Goal: Task Accomplishment & Management: Manage account settings

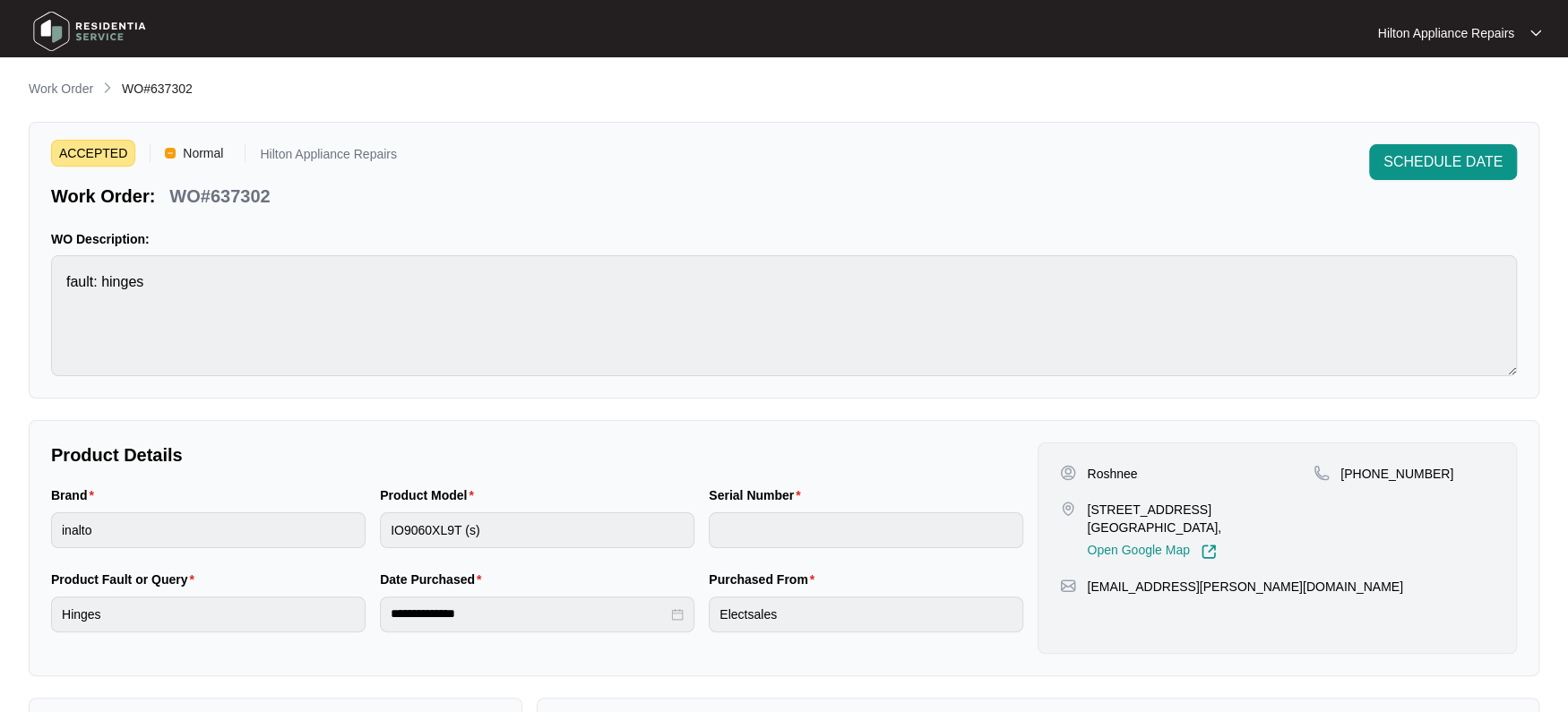
drag, startPoint x: 45, startPoint y: 90, endPoint x: 67, endPoint y: 90, distance: 22.0
click at [45, 90] on p "Work Order" at bounding box center [60, 88] width 64 height 18
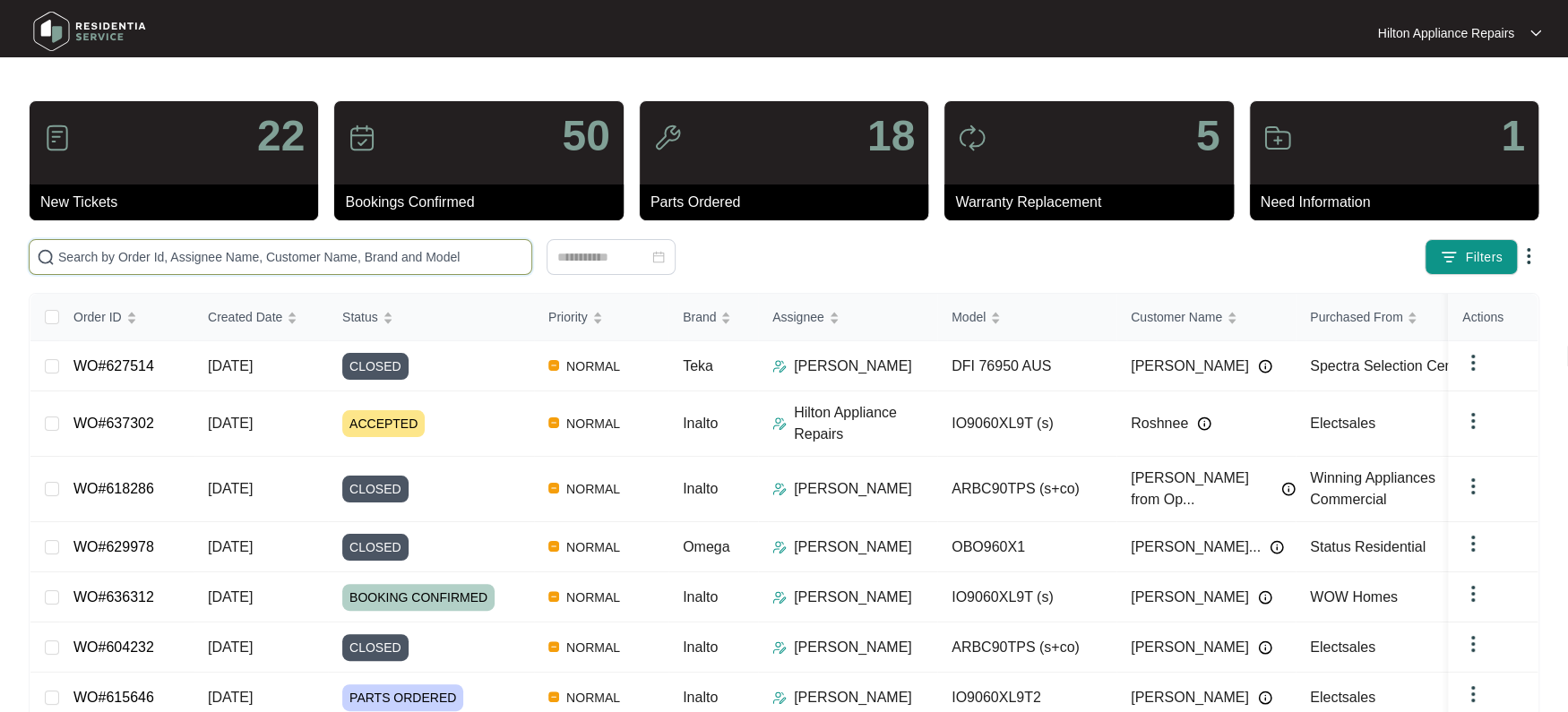
click at [141, 262] on input "text" at bounding box center [291, 257] width 466 height 20
paste input "WO#636939"
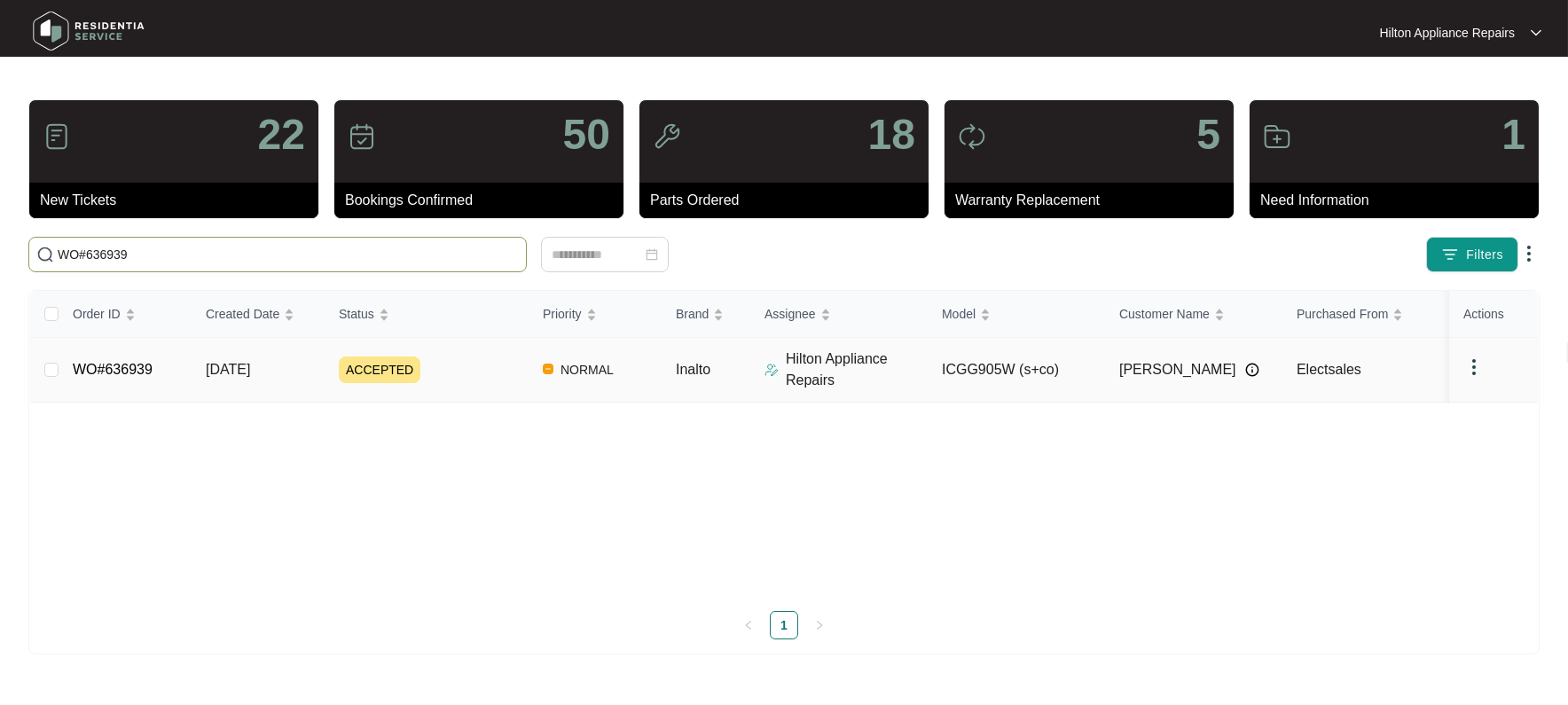
type input "WO#636939"
click at [243, 363] on span "[DATE]" at bounding box center [227, 369] width 44 height 15
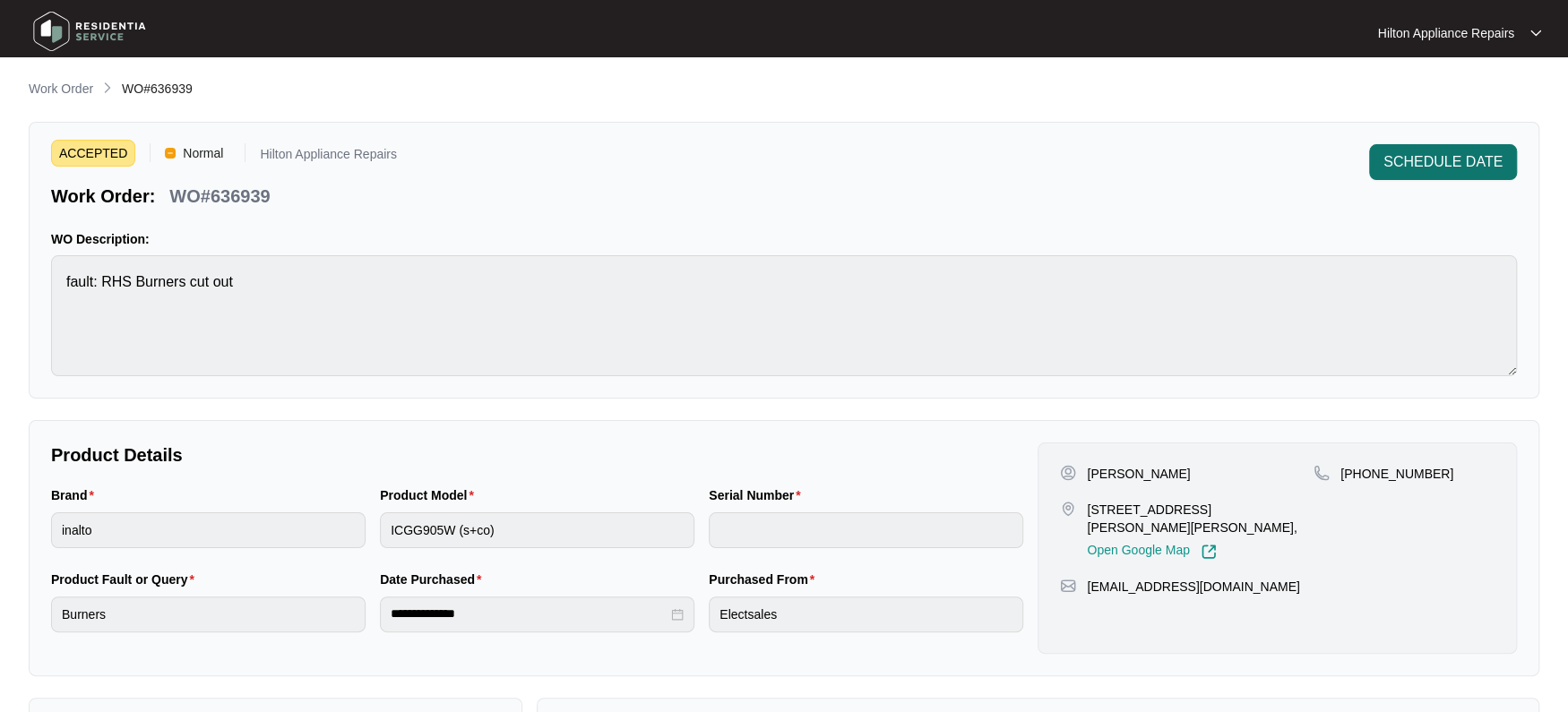
click at [1421, 152] on span "SCHEDULE DATE" at bounding box center [1443, 162] width 120 height 21
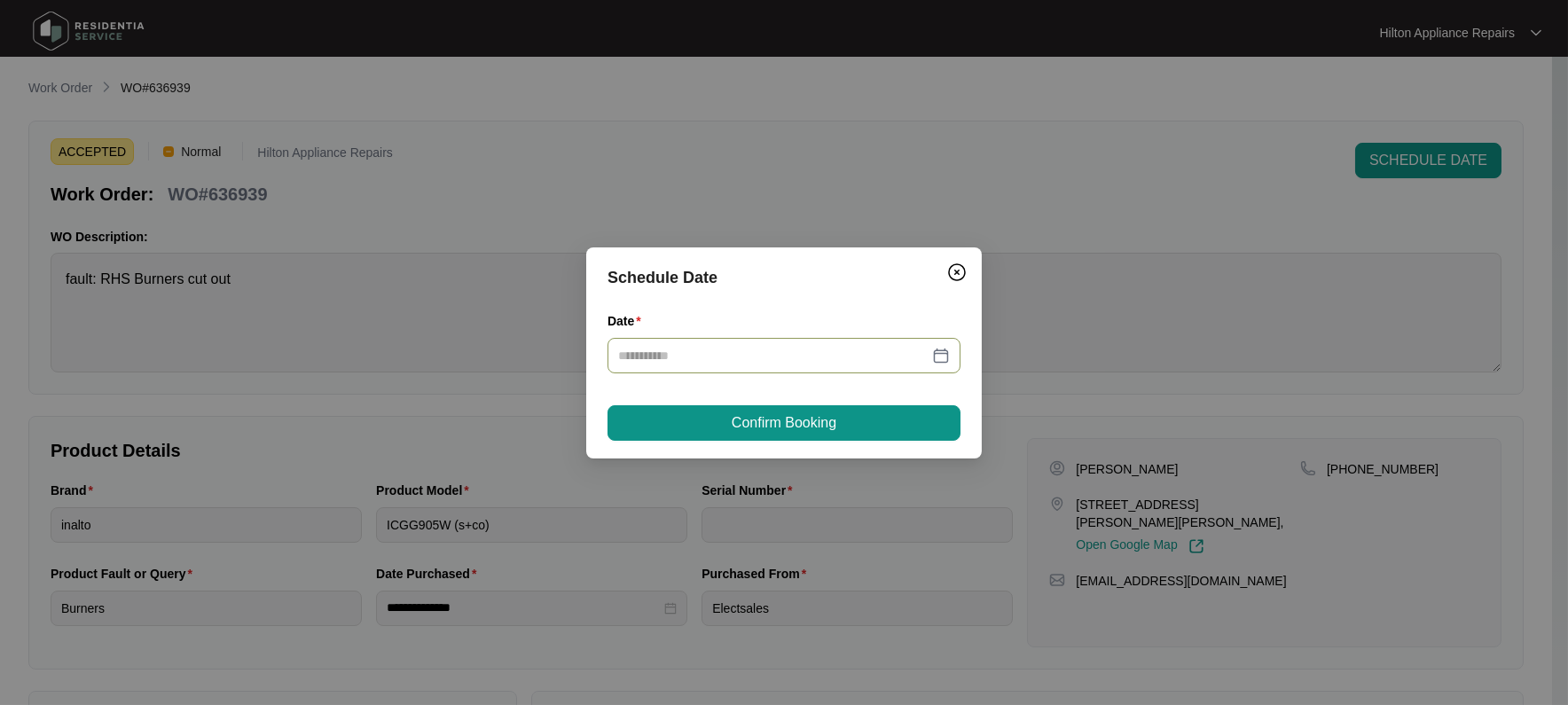
click at [940, 357] on div at bounding box center [784, 355] width 331 height 20
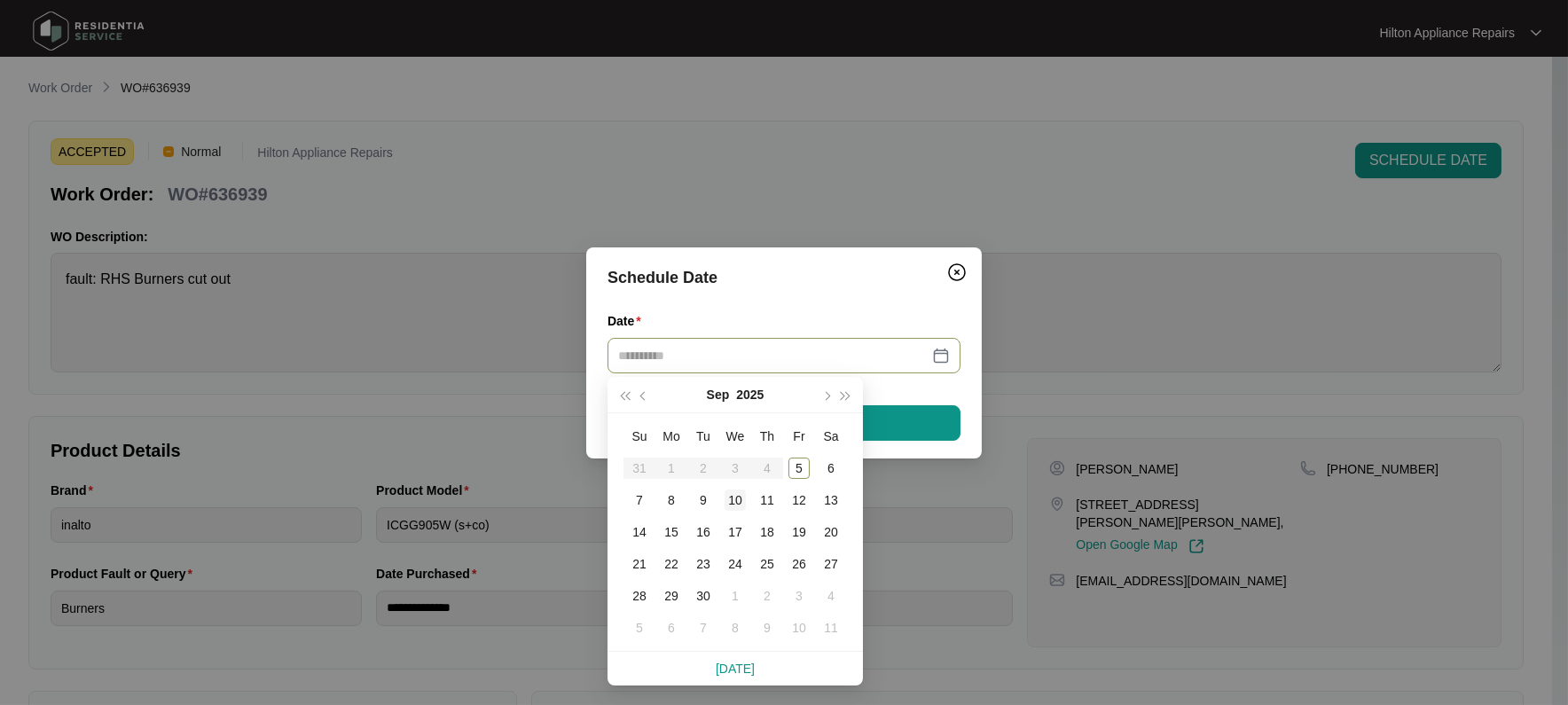
click at [732, 499] on div "10" at bounding box center [735, 500] width 21 height 21
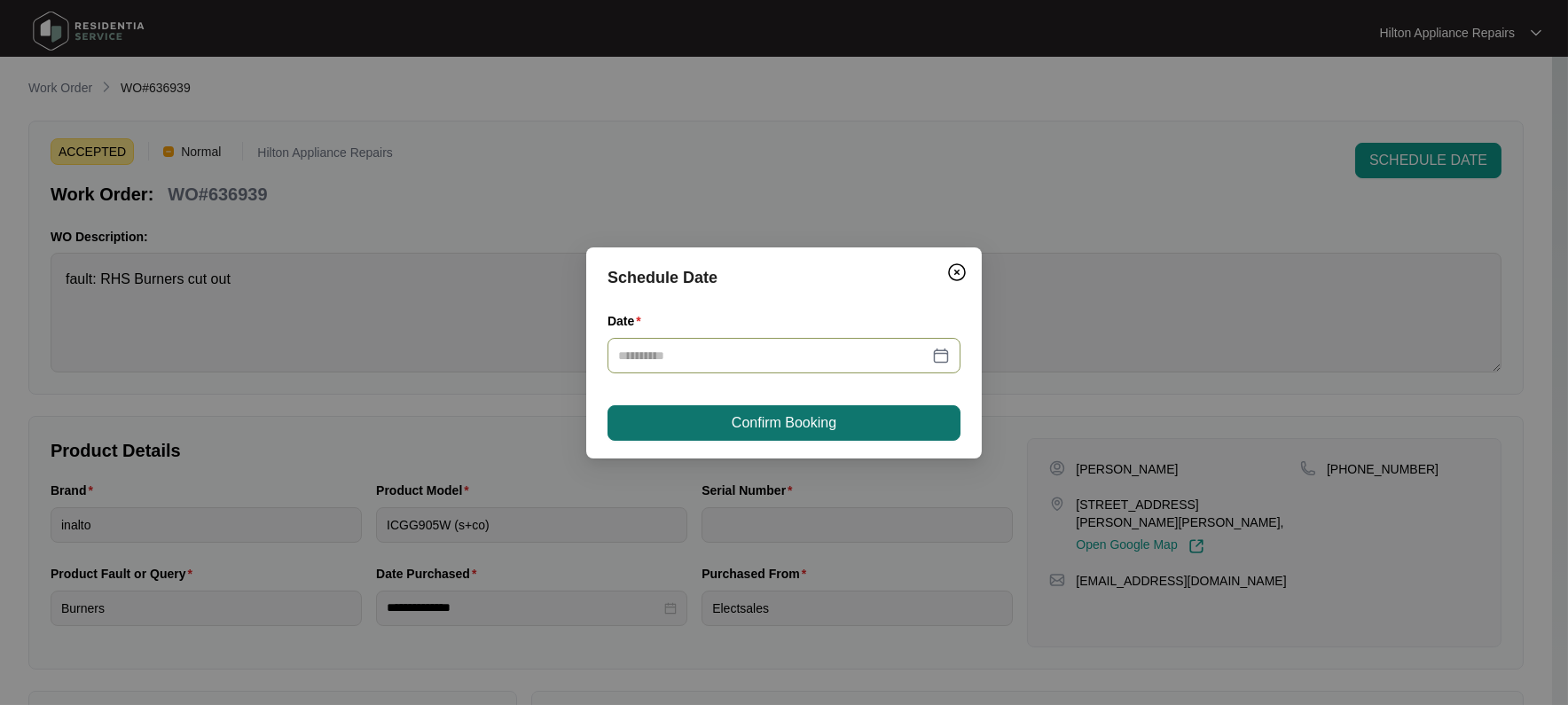
type input "**********"
click at [793, 420] on span "Confirm Booking" at bounding box center [784, 423] width 105 height 21
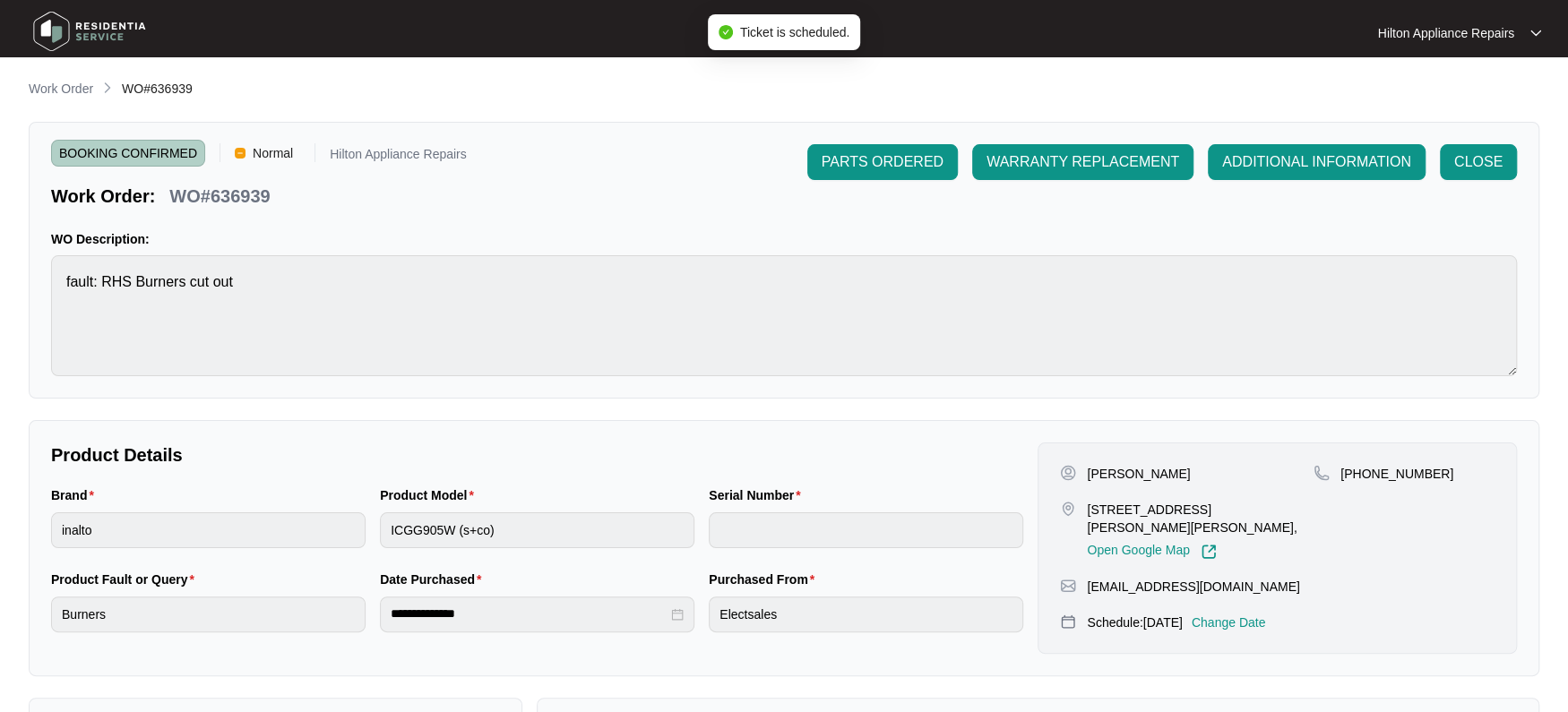
click at [70, 90] on p "Work Order" at bounding box center [60, 88] width 64 height 18
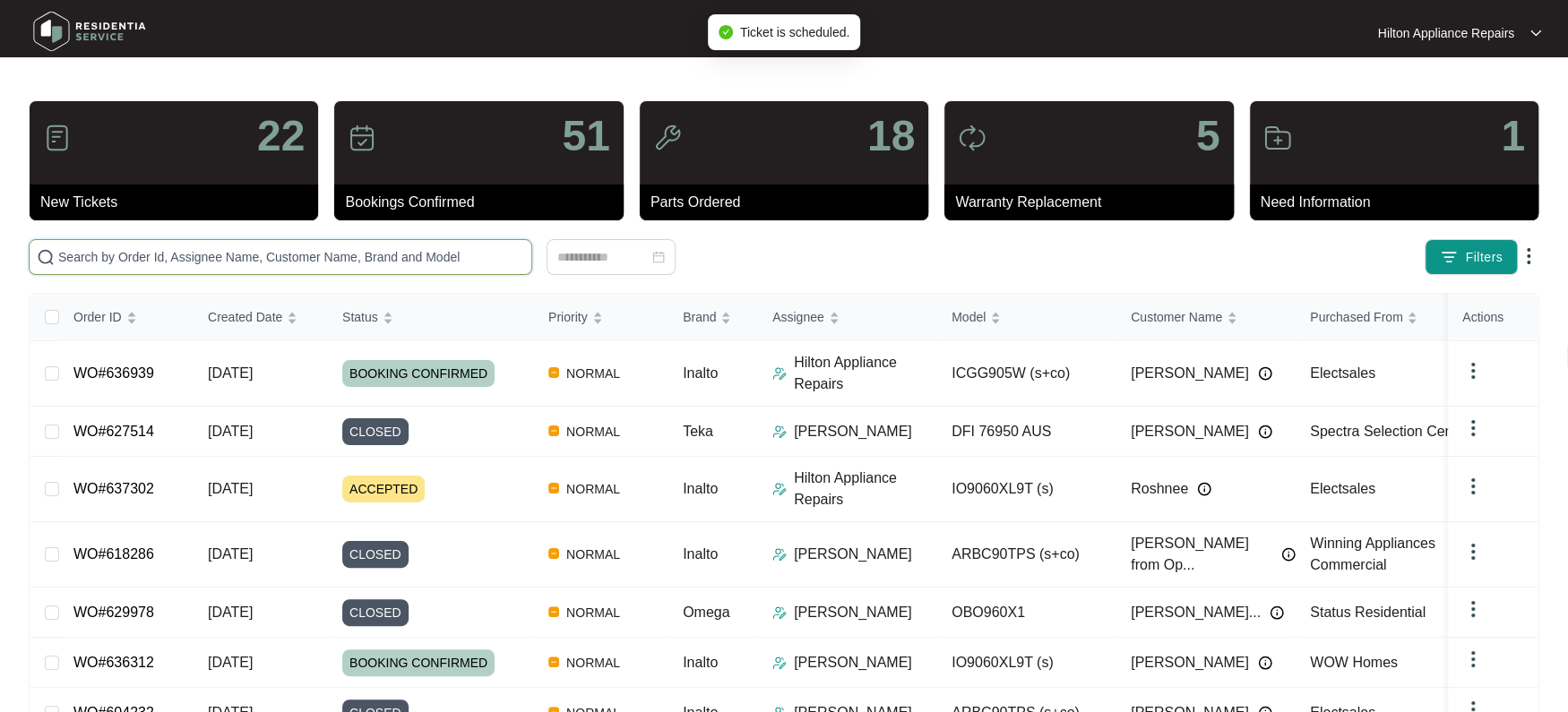
click at [65, 251] on input "text" at bounding box center [291, 257] width 466 height 20
paste input "WO#636939"
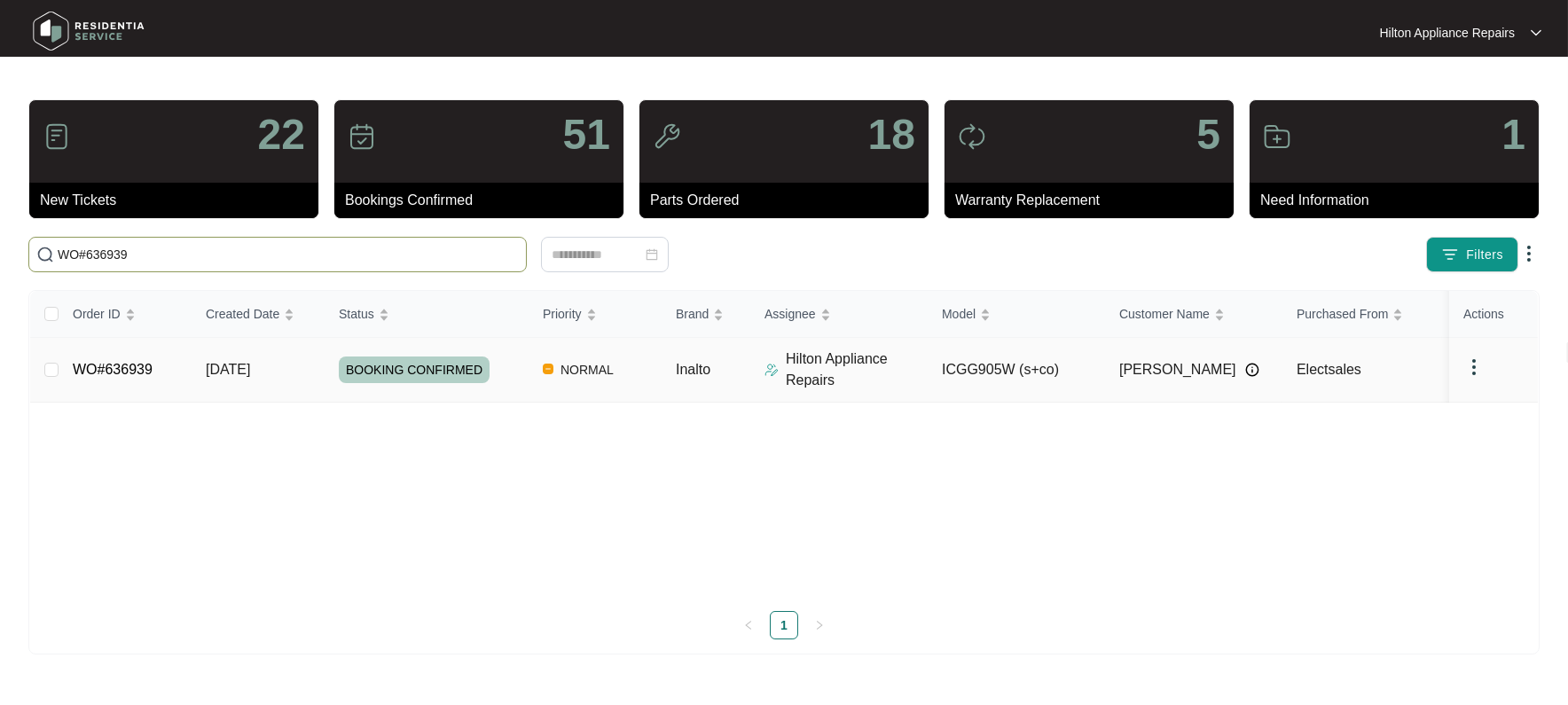
type input "WO#636939"
click at [678, 247] on span "Re-assign Selected Tickets" at bounding box center [665, 255] width 171 height 21
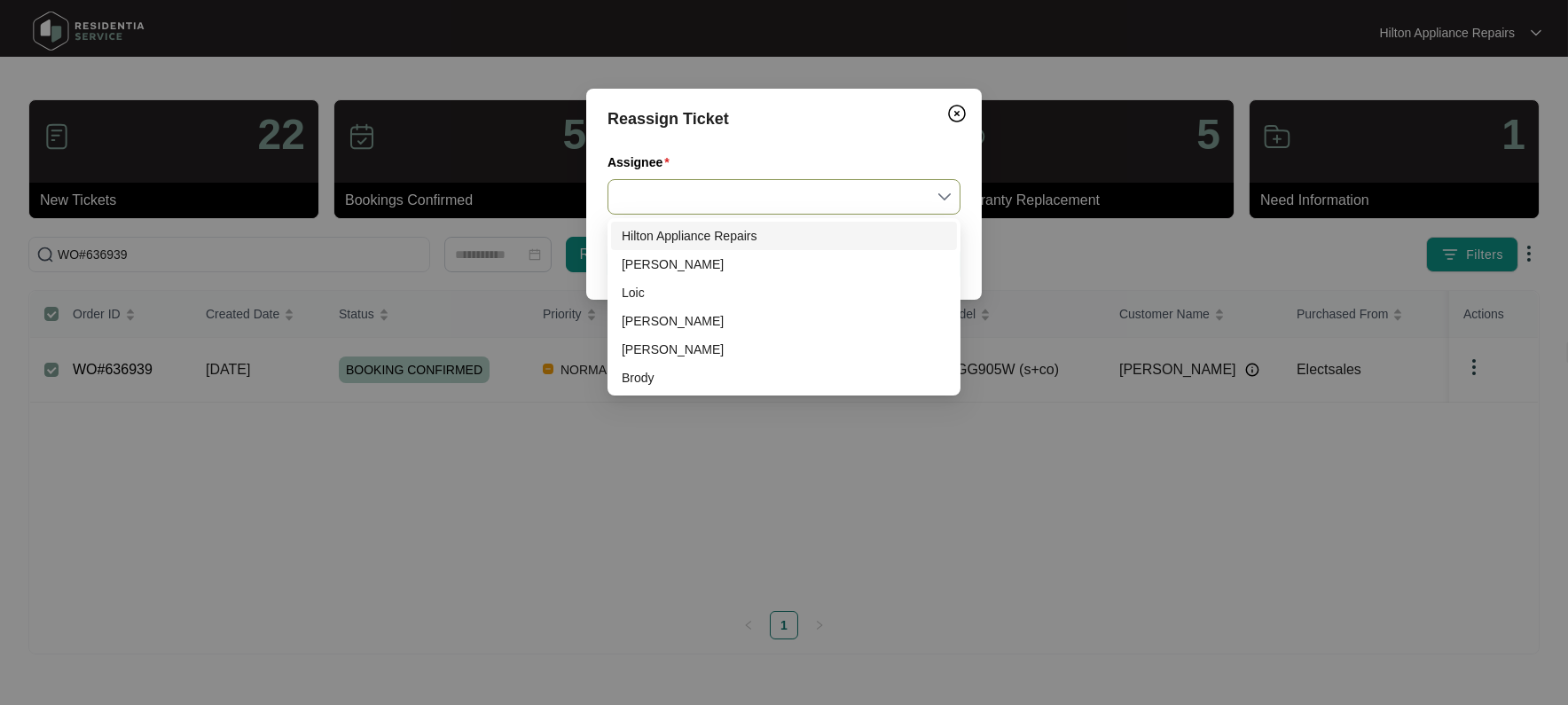
click at [941, 201] on input "Assignee" at bounding box center [784, 197] width 331 height 34
click at [656, 375] on div "Brody" at bounding box center [784, 378] width 325 height 20
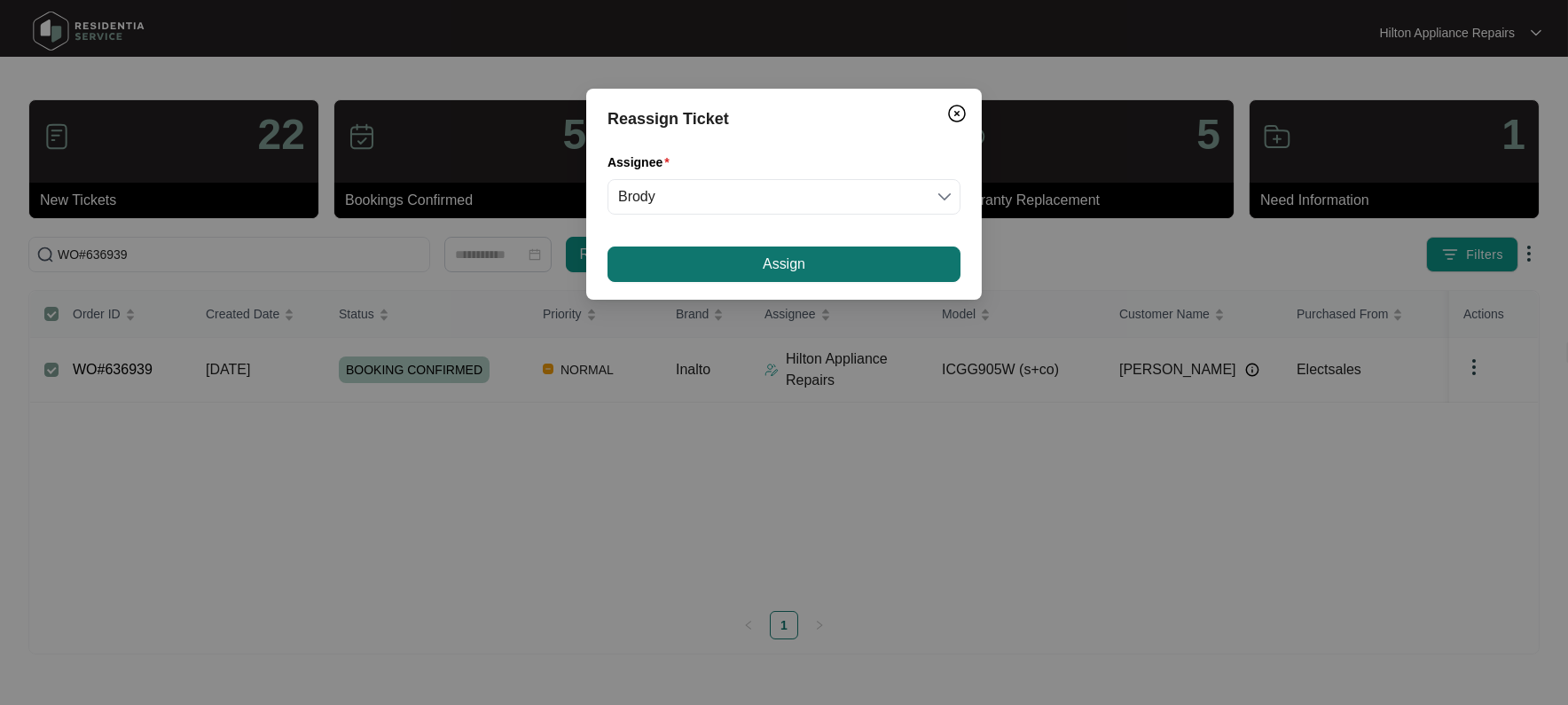
click at [719, 273] on button "Assign" at bounding box center [784, 263] width 353 height 35
